Goal: Information Seeking & Learning: Learn about a topic

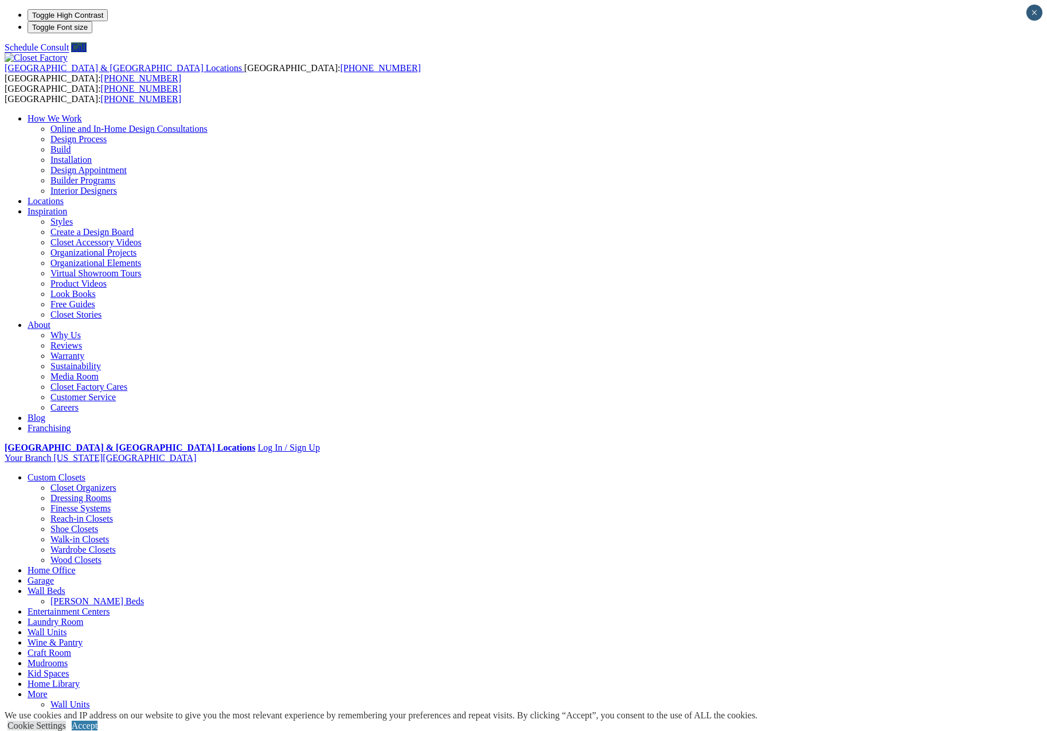
click at [68, 658] on link "Mudrooms" at bounding box center [48, 663] width 40 height 10
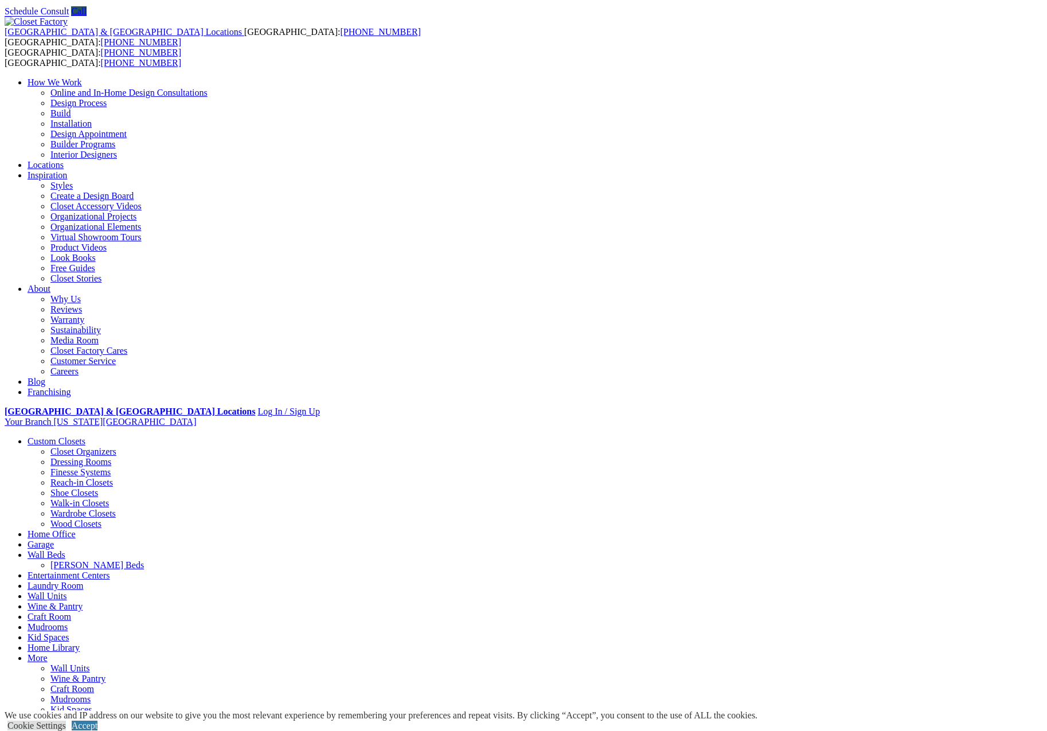
scroll to position [40, 0]
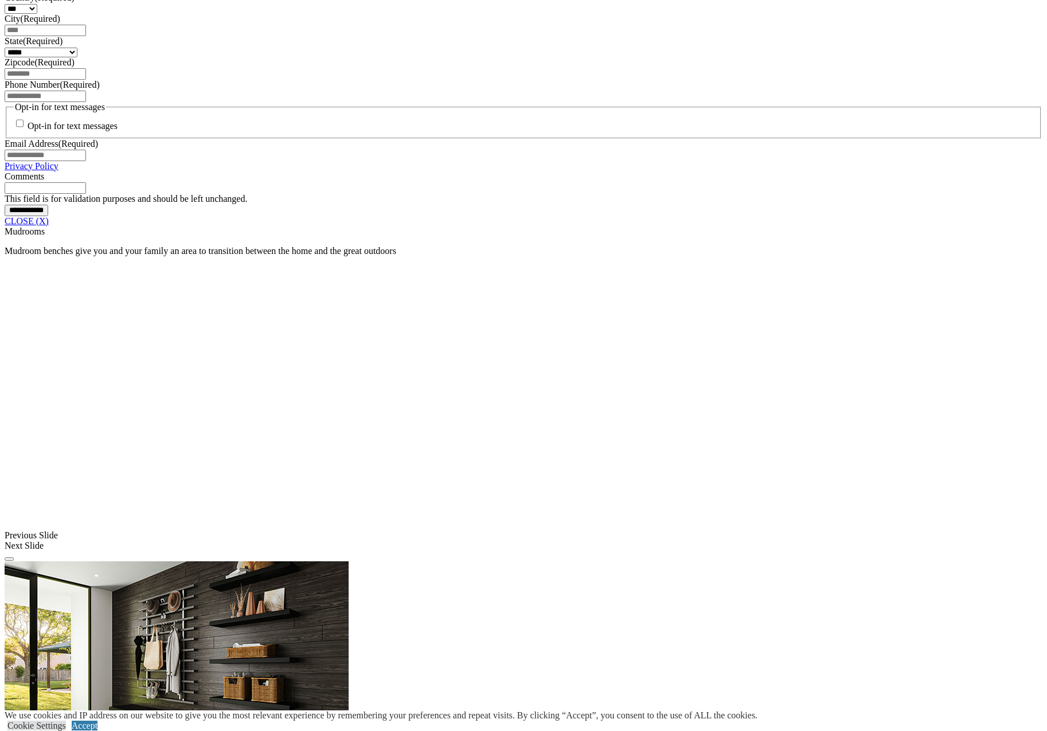
scroll to position [864, 0]
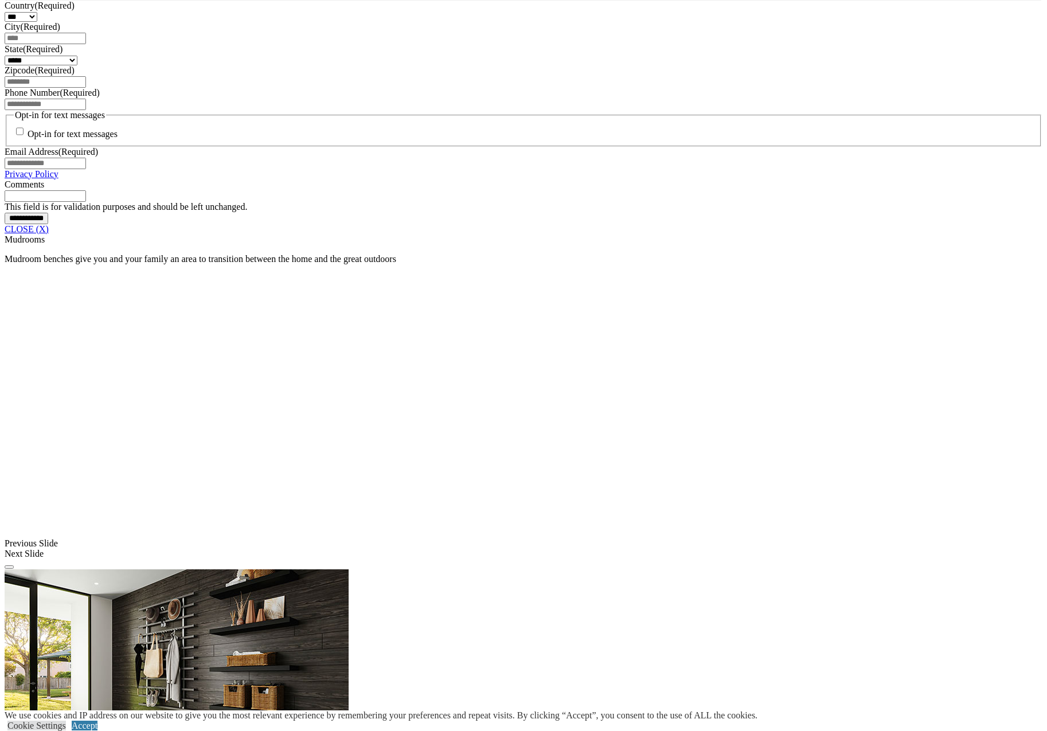
scroll to position [824, 0]
